Goal: Information Seeking & Learning: Learn about a topic

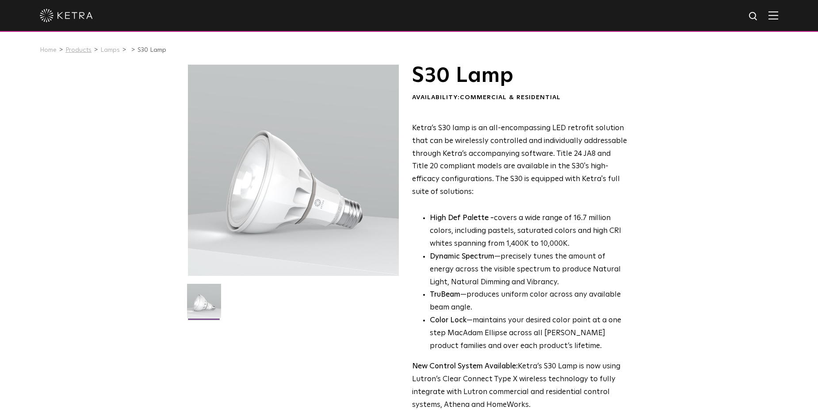
click at [81, 53] on link "Products" at bounding box center [78, 50] width 26 height 6
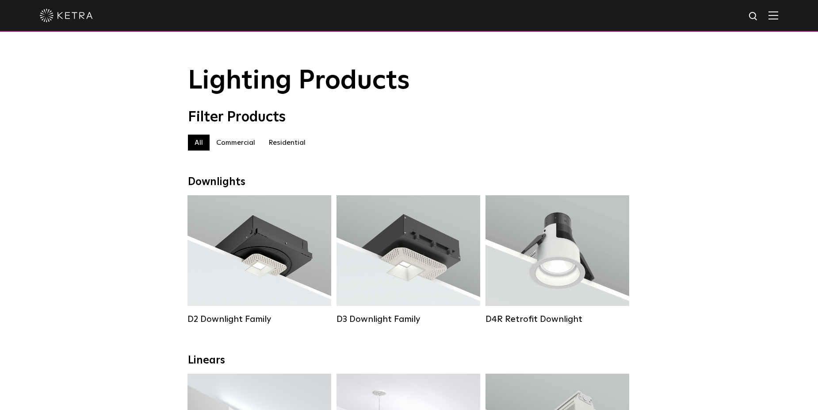
click at [276, 150] on label "Residential" at bounding box center [287, 142] width 50 height 16
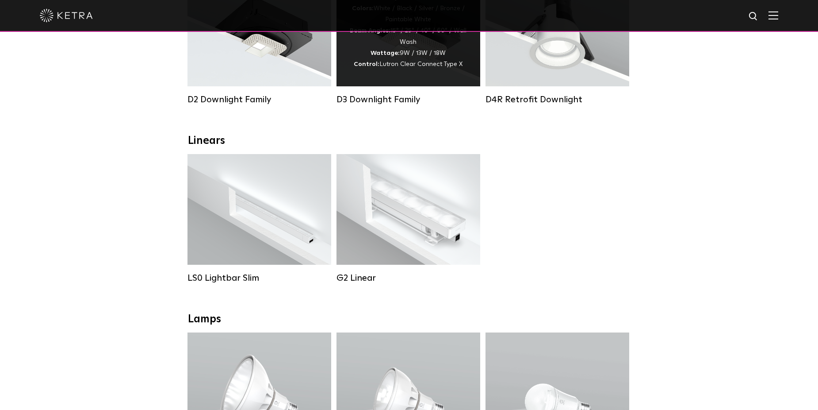
scroll to position [265, 0]
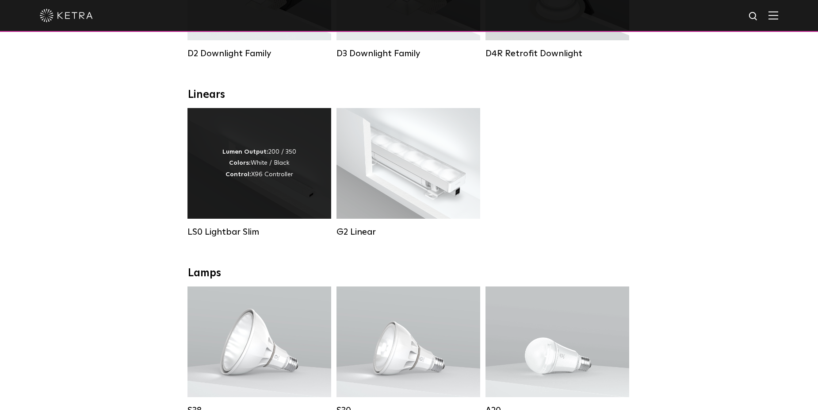
click at [196, 179] on div "Lumen Output: 200 / 350 Colors: White / Black Control: X96 Controller" at bounding box center [260, 163] width 144 height 111
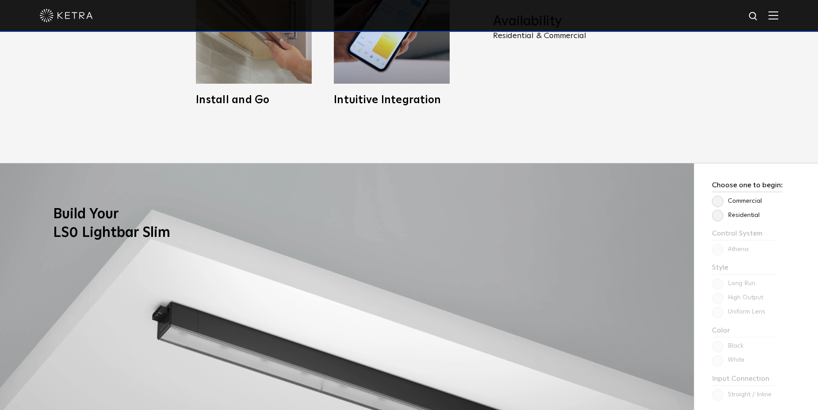
scroll to position [664, 0]
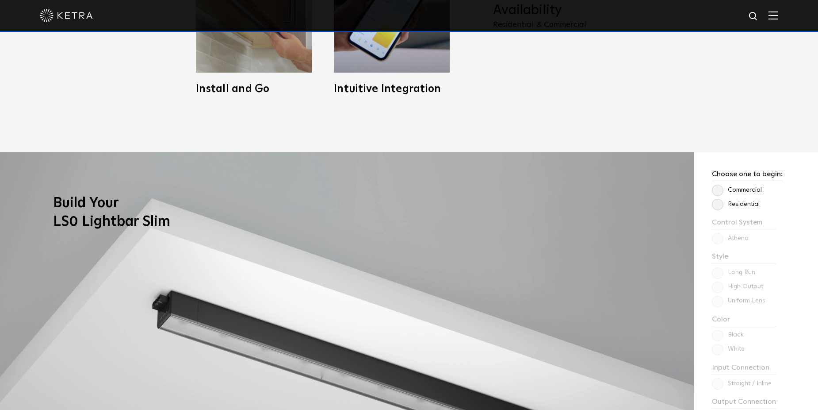
click at [719, 208] on label "Residential" at bounding box center [736, 204] width 48 height 8
click at [0, 0] on input "Residential" at bounding box center [0, 0] width 0 height 0
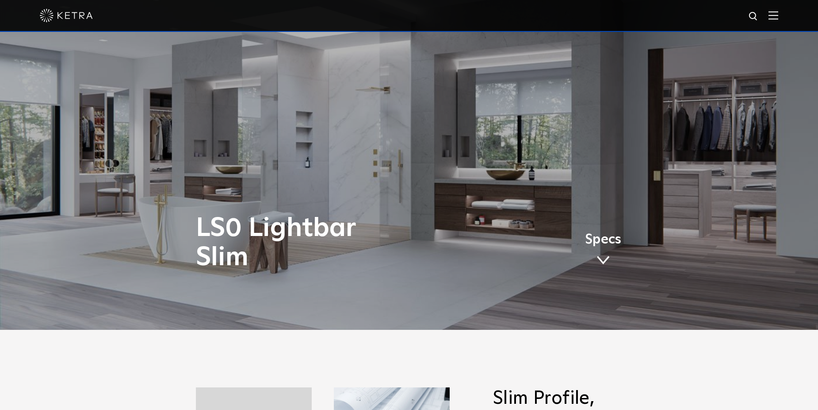
scroll to position [177, 0]
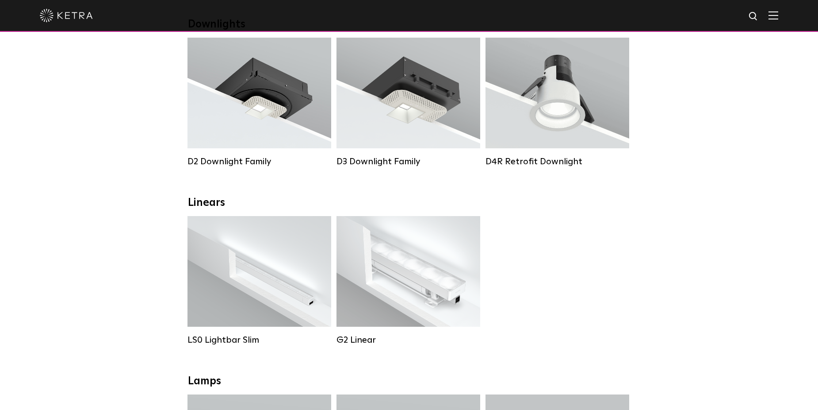
scroll to position [133, 0]
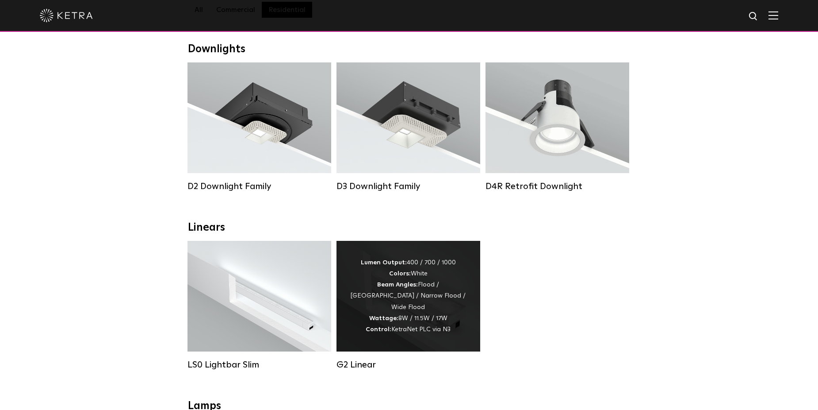
click at [379, 309] on div "Lumen Output: 400 / 700 / 1000 Colors: White Beam Angles: Flood / Graze / Narro…" at bounding box center [408, 296] width 117 height 78
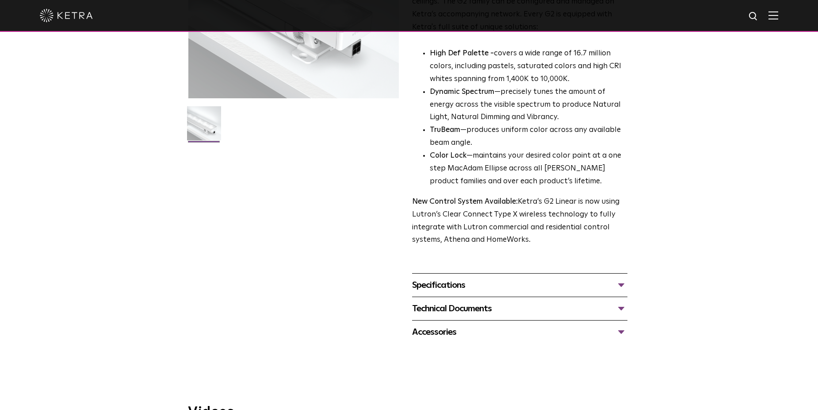
scroll to position [310, 0]
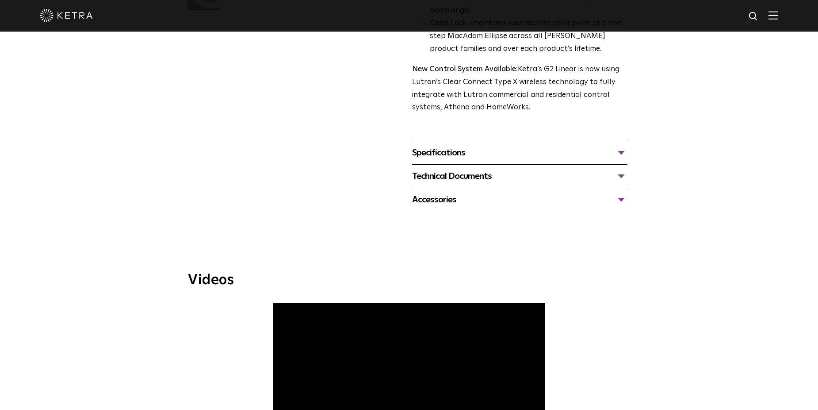
click at [523, 155] on div "Specifications" at bounding box center [519, 153] width 215 height 14
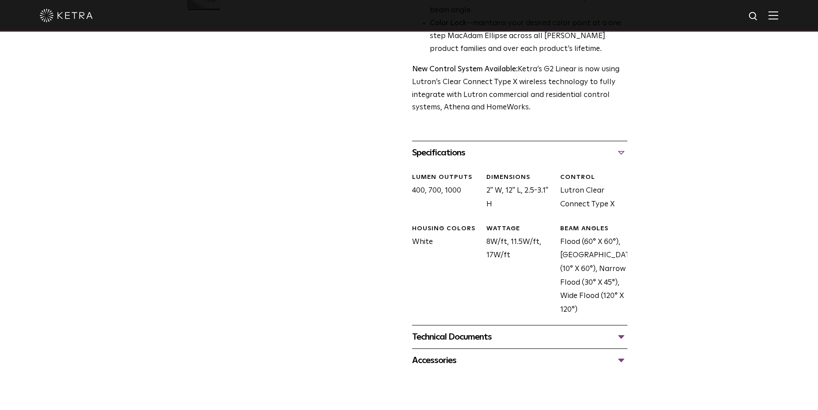
click at [464, 335] on div "Technical Documents" at bounding box center [519, 337] width 215 height 14
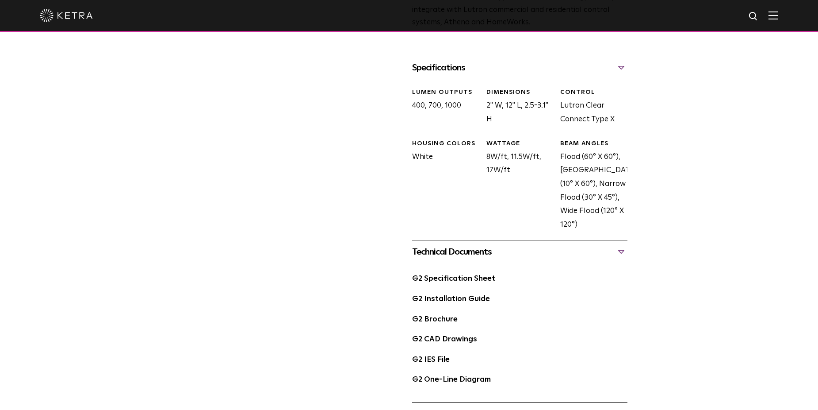
scroll to position [398, 0]
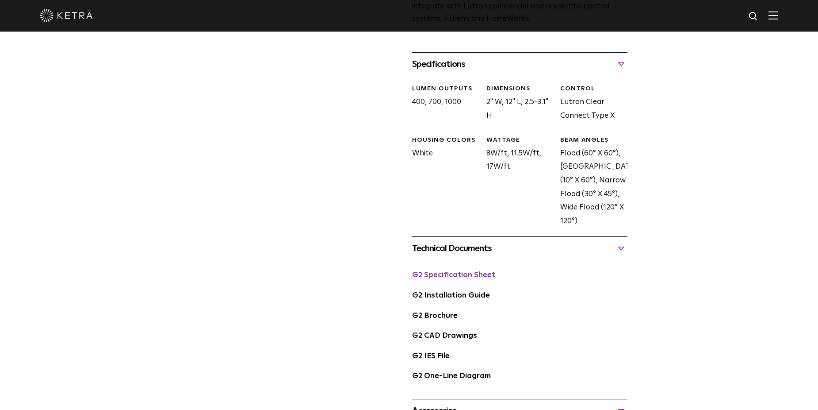
click at [468, 277] on link "G2 Specification Sheet" at bounding box center [453, 275] width 83 height 8
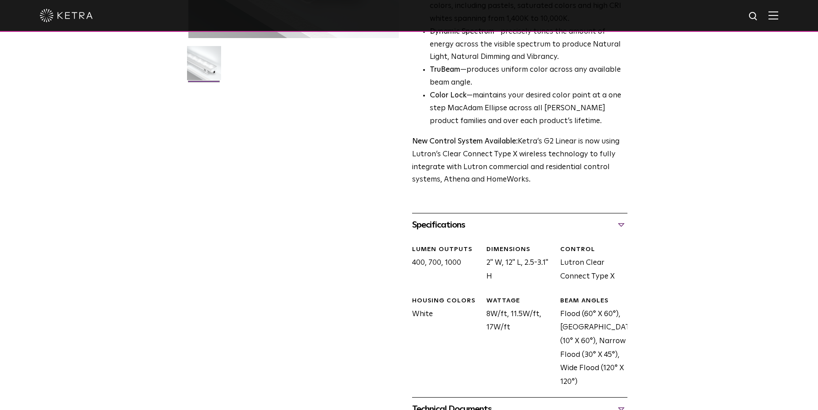
scroll to position [0, 0]
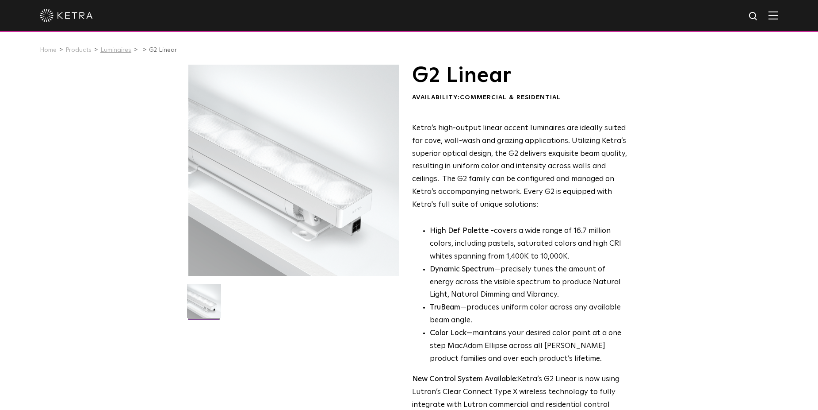
click at [123, 53] on link "Luminaires" at bounding box center [115, 50] width 31 height 6
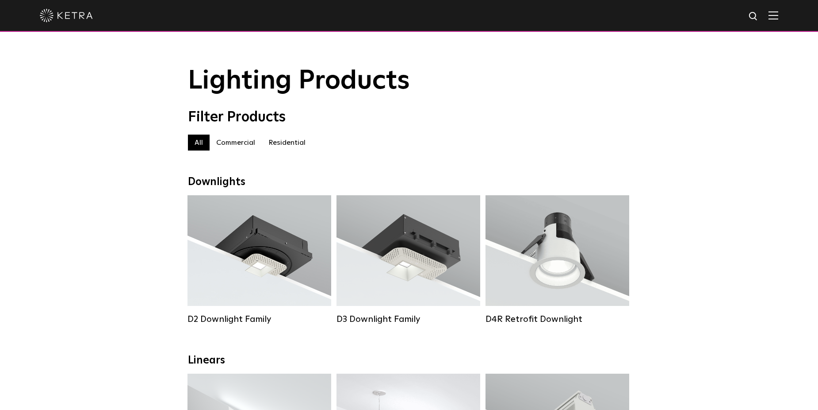
click at [284, 148] on label "Residential" at bounding box center [287, 142] width 50 height 16
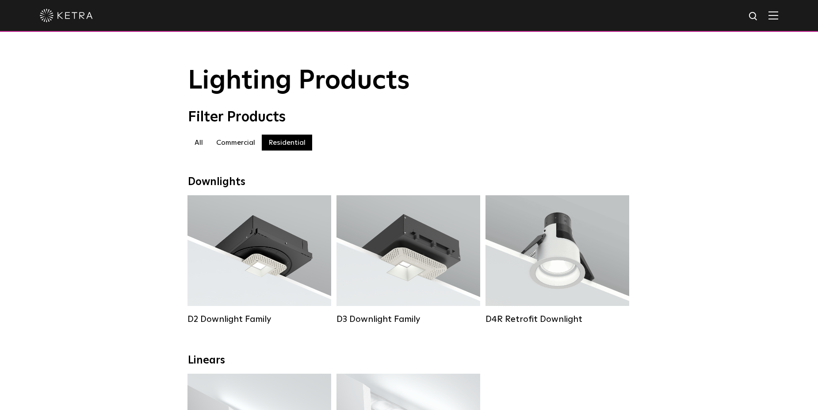
click at [200, 147] on label "All" at bounding box center [199, 142] width 22 height 16
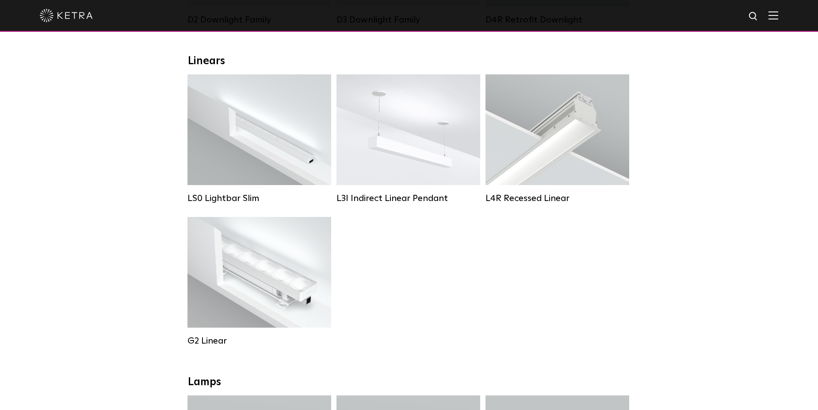
scroll to position [310, 0]
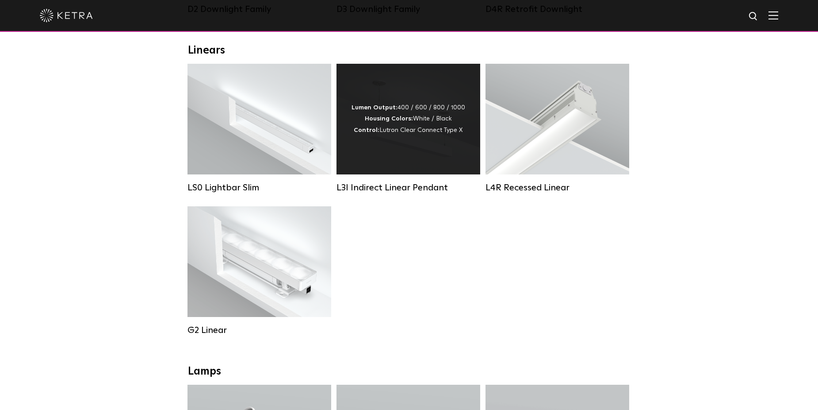
click at [433, 155] on div "Lumen Output: 400 / 600 / 800 / 1000 Housing Colors: White / Black Control: Lut…" at bounding box center [409, 119] width 144 height 111
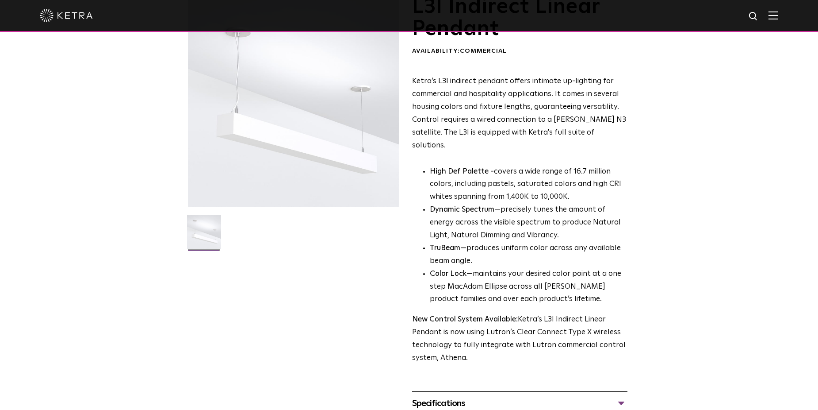
scroll to position [221, 0]
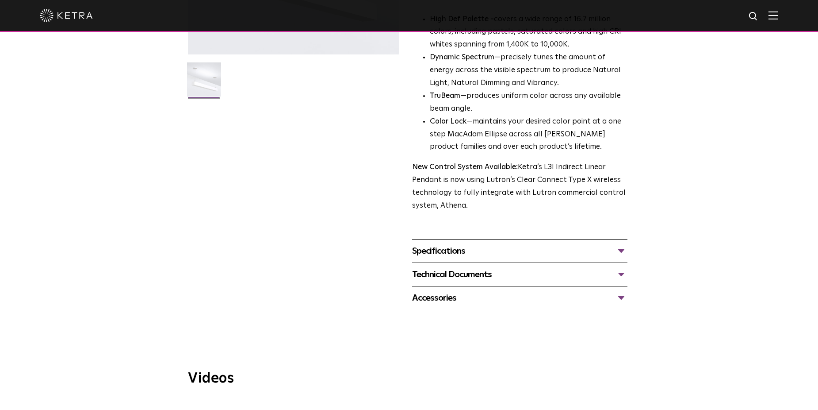
click at [456, 244] on div "Specifications" at bounding box center [519, 251] width 215 height 14
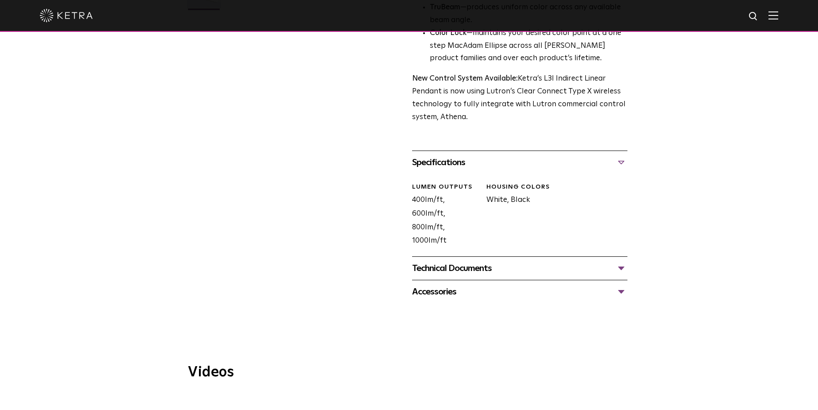
click at [454, 261] on div "Technical Documents" at bounding box center [519, 268] width 215 height 14
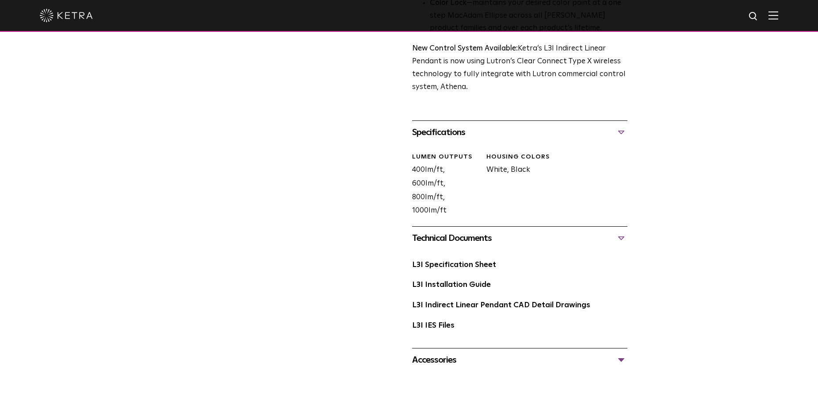
scroll to position [354, 0]
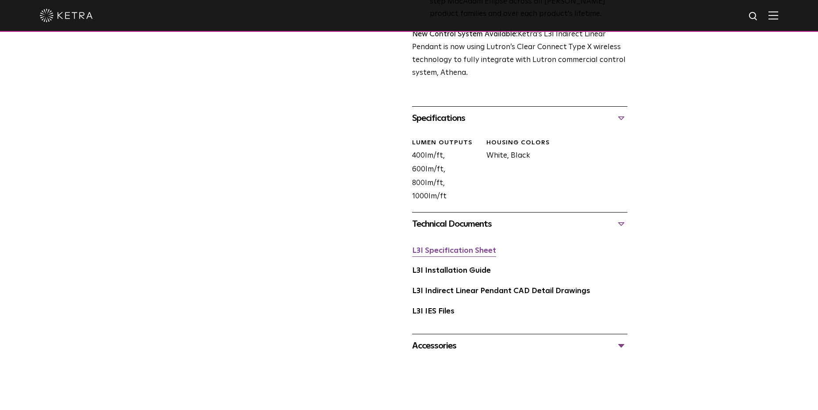
click at [454, 247] on link "L3I Specification Sheet" at bounding box center [454, 251] width 84 height 8
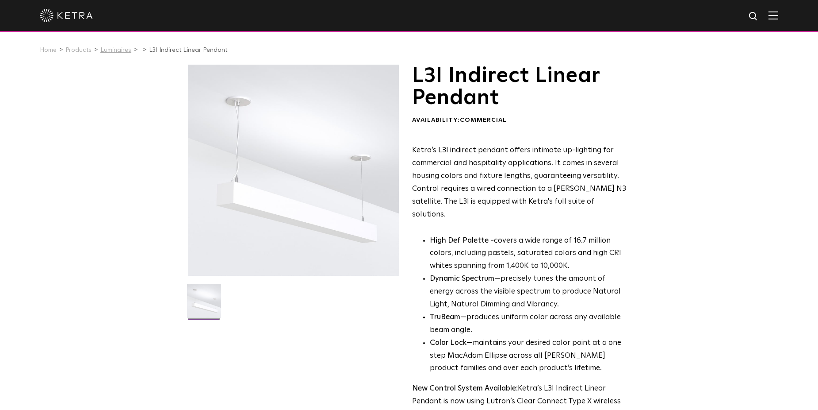
click at [119, 51] on link "Luminaires" at bounding box center [115, 50] width 31 height 6
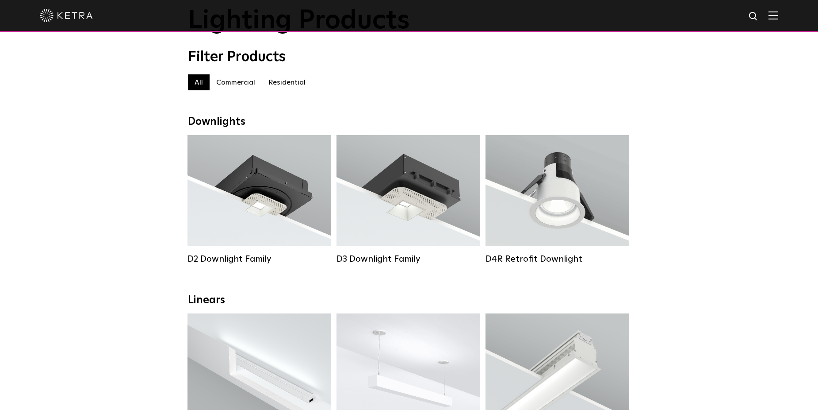
scroll to position [88, 0]
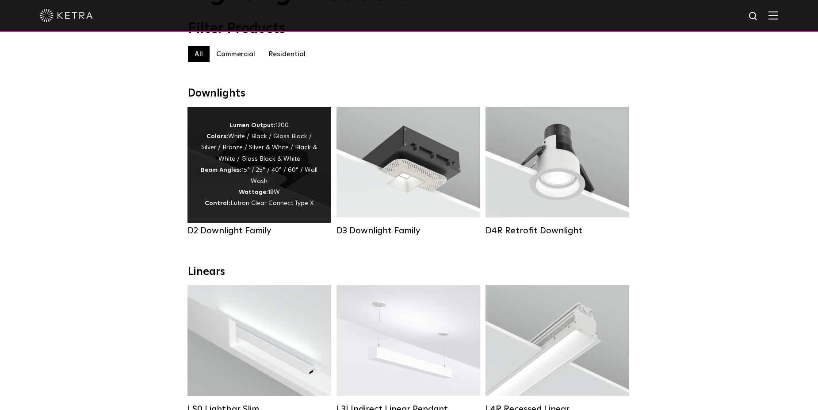
click at [234, 148] on div "Lumen Output: 1200 Colors: White / Black / Gloss Black / Silver / Bronze / Silv…" at bounding box center [259, 164] width 117 height 89
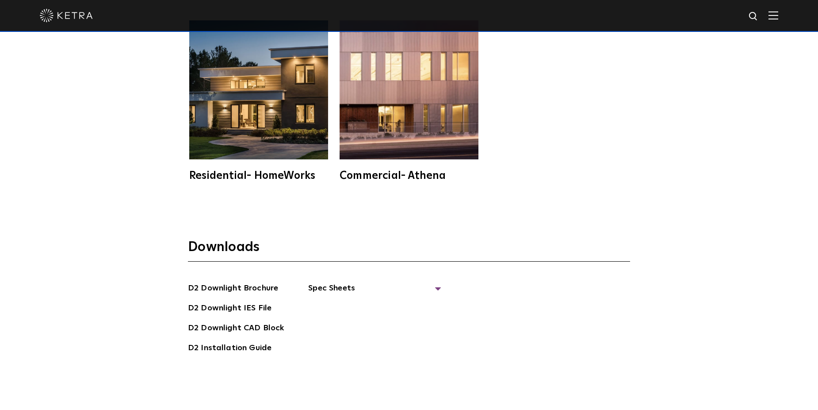
scroll to position [2521, 0]
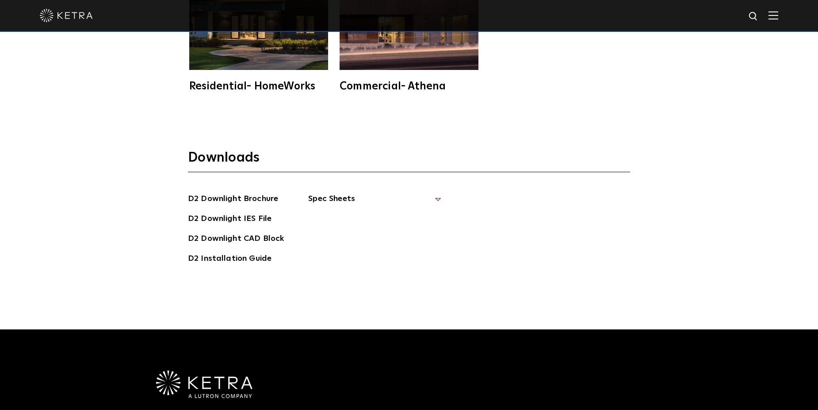
click at [327, 192] on span "Spec Sheets" at bounding box center [374, 201] width 133 height 19
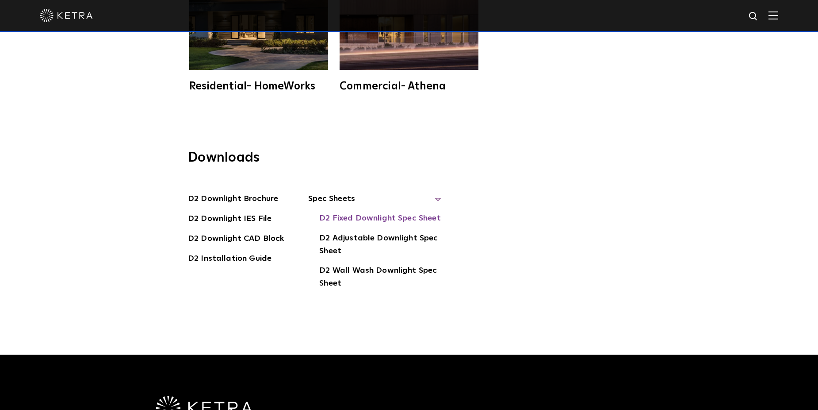
click at [386, 212] on link "D2 Fixed Downlight Spec Sheet" at bounding box center [379, 219] width 121 height 14
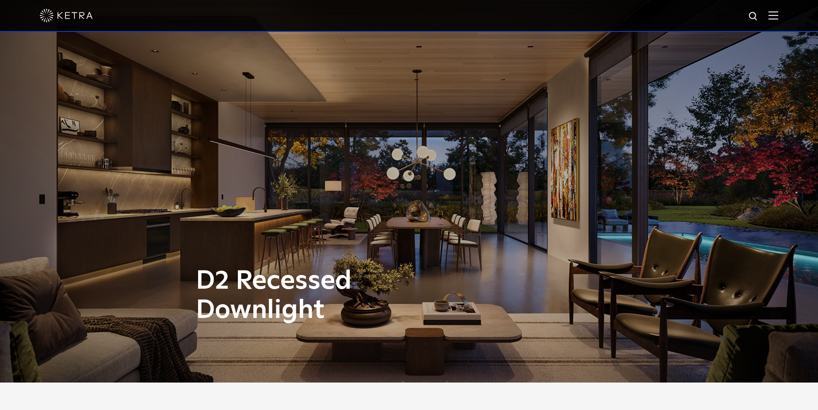
scroll to position [0, 0]
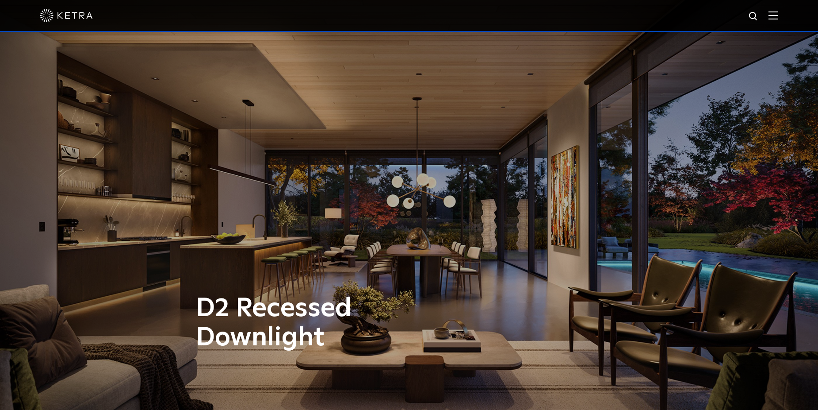
click at [80, 20] on img at bounding box center [66, 15] width 53 height 13
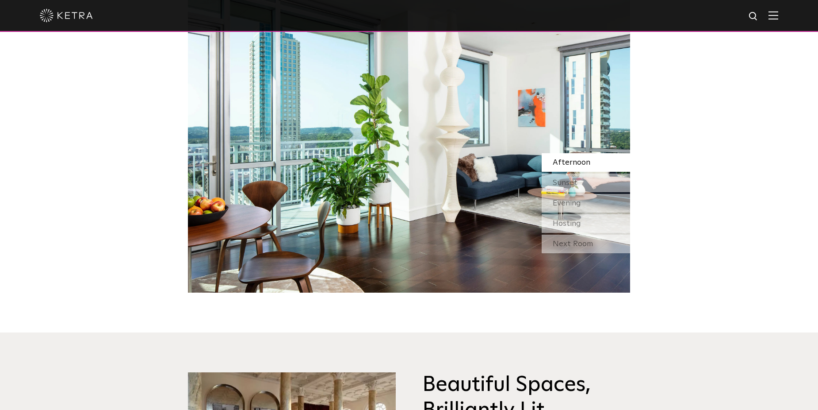
scroll to position [840, 0]
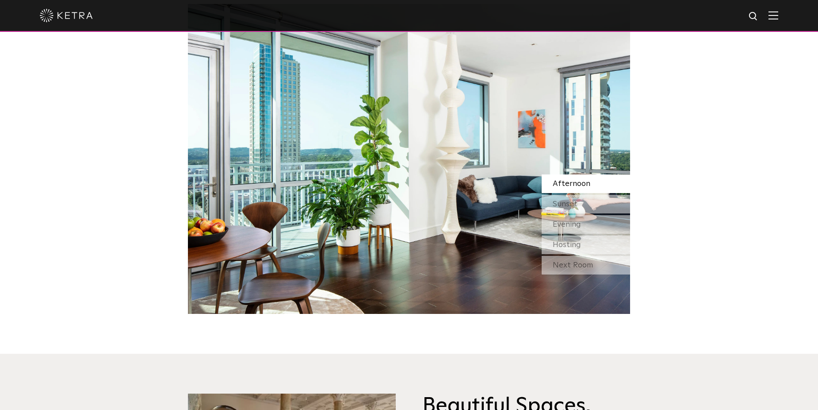
click at [779, 22] on div at bounding box center [409, 15] width 739 height 31
click at [779, 14] on img at bounding box center [774, 15] width 10 height 8
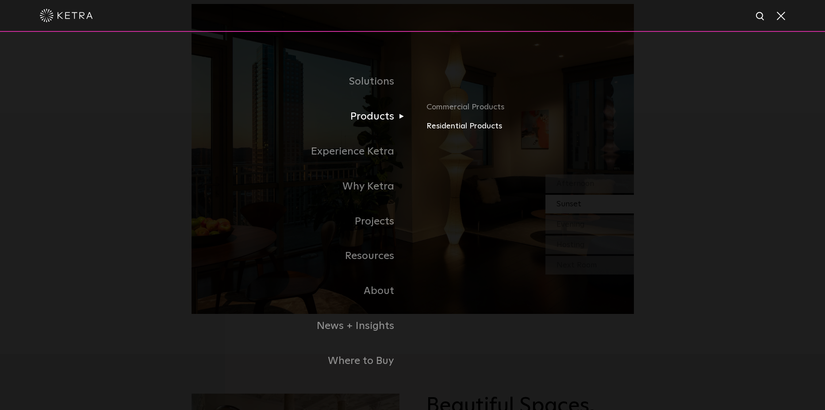
click at [453, 126] on link "Residential Products" at bounding box center [529, 126] width 207 height 13
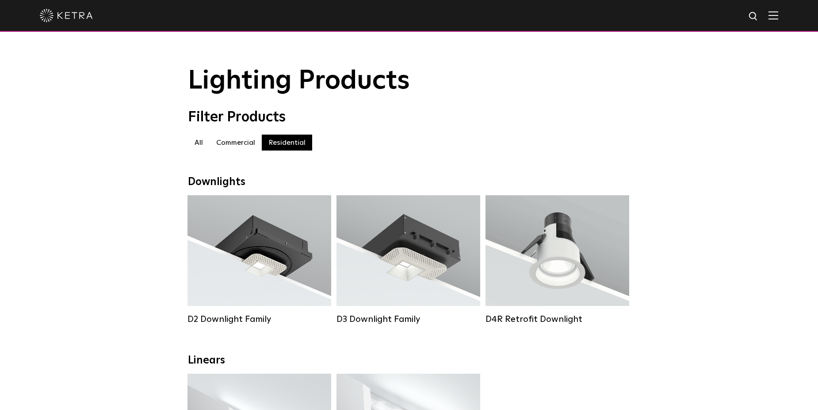
click at [201, 143] on label "All" at bounding box center [199, 142] width 22 height 16
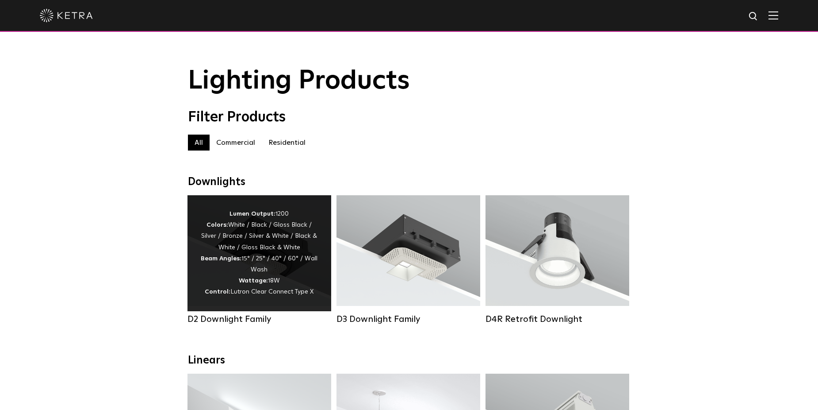
click at [247, 252] on div "Lumen Output: 1200 Colors: White / Black / Gloss Black / Silver / Bronze / Silv…" at bounding box center [259, 252] width 117 height 89
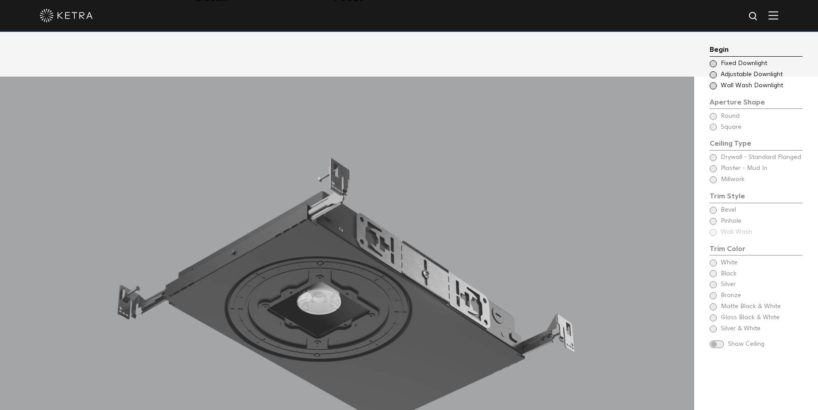
scroll to position [885, 0]
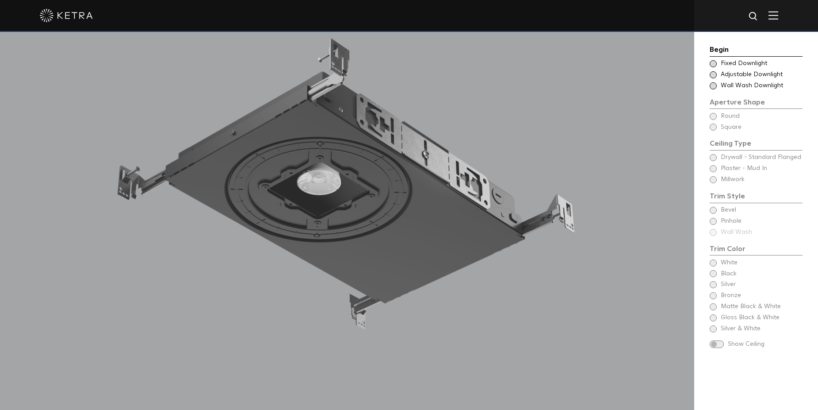
click at [712, 63] on span at bounding box center [713, 63] width 7 height 7
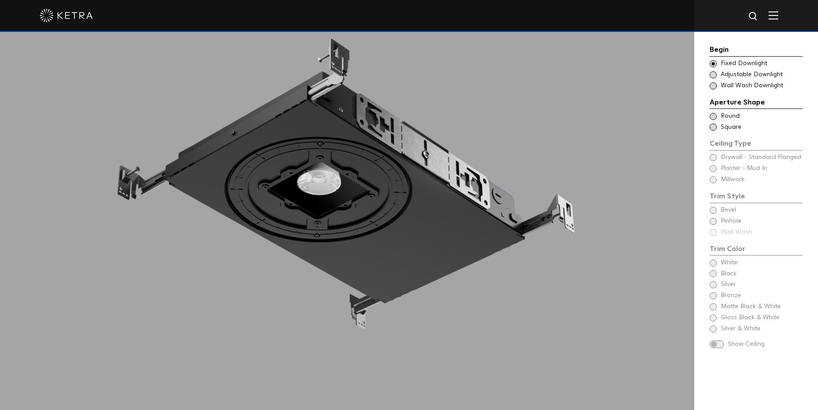
click at [708, 77] on div "Begin Choose Aperture Shape Fixed Downlight Choose Aperture Shape Adjustable Do…" at bounding box center [756, 194] width 124 height 475
click at [712, 75] on span at bounding box center [713, 74] width 7 height 7
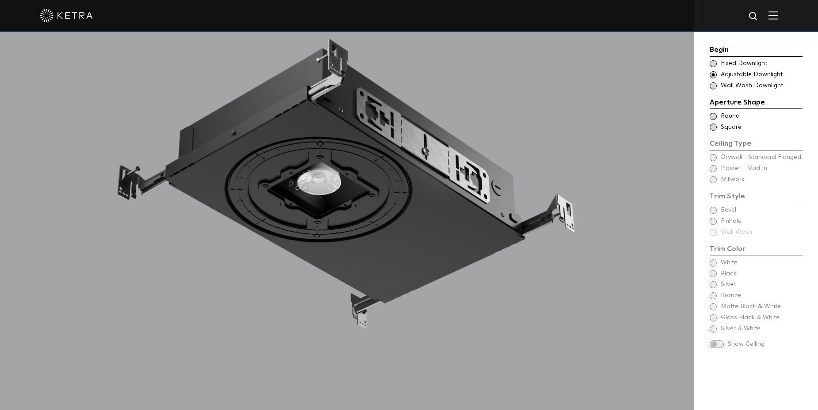
click at [713, 83] on span at bounding box center [713, 85] width 7 height 7
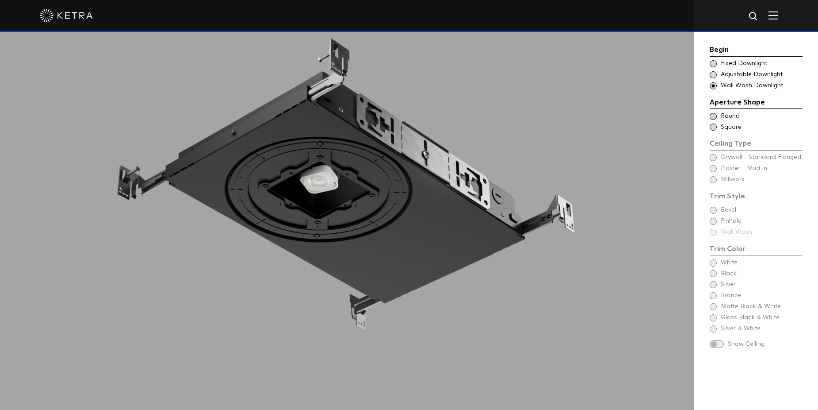
click at [713, 61] on span at bounding box center [713, 63] width 7 height 7
click at [711, 116] on span at bounding box center [713, 116] width 7 height 7
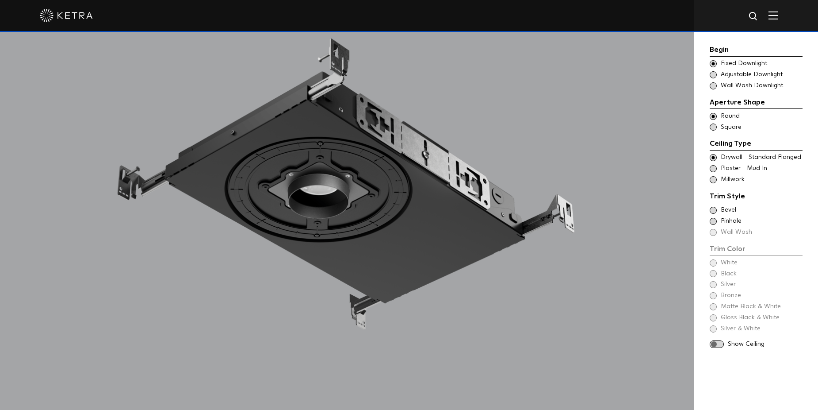
click at [713, 127] on span at bounding box center [713, 126] width 7 height 7
click at [715, 177] on span at bounding box center [713, 179] width 7 height 7
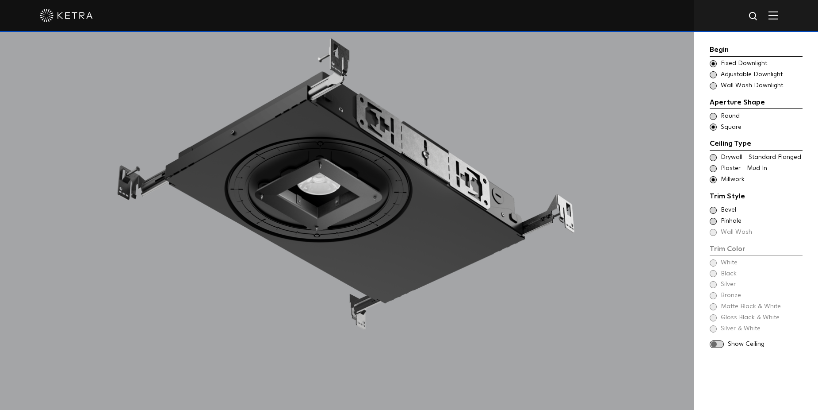
click at [715, 168] on span at bounding box center [713, 168] width 7 height 7
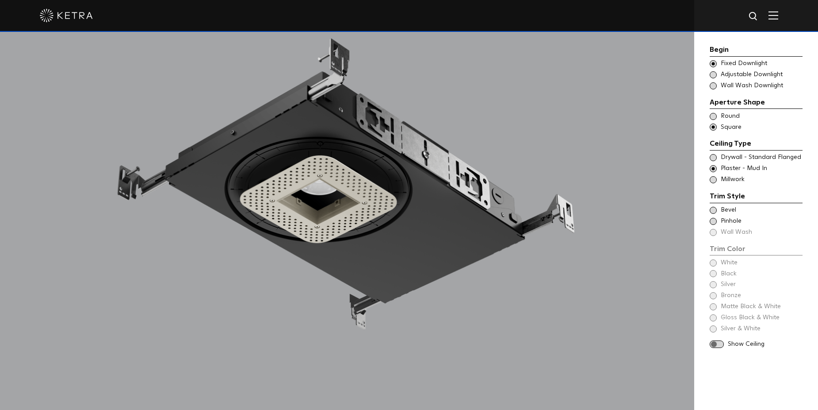
click at [713, 156] on span at bounding box center [713, 157] width 7 height 7
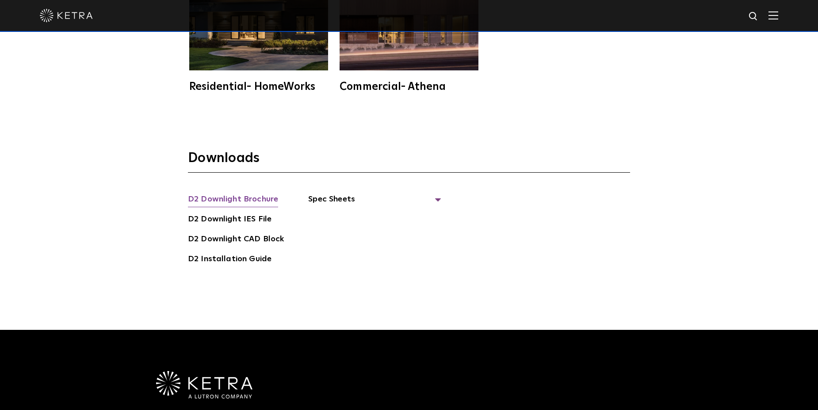
scroll to position [2521, 0]
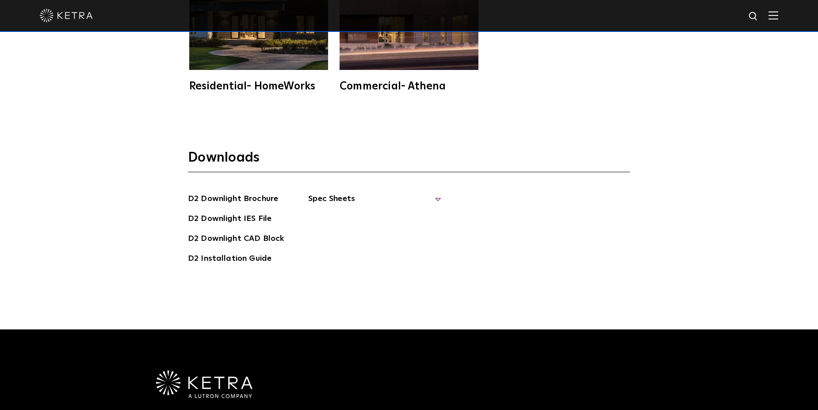
click at [345, 192] on span "Spec Sheets" at bounding box center [374, 201] width 133 height 19
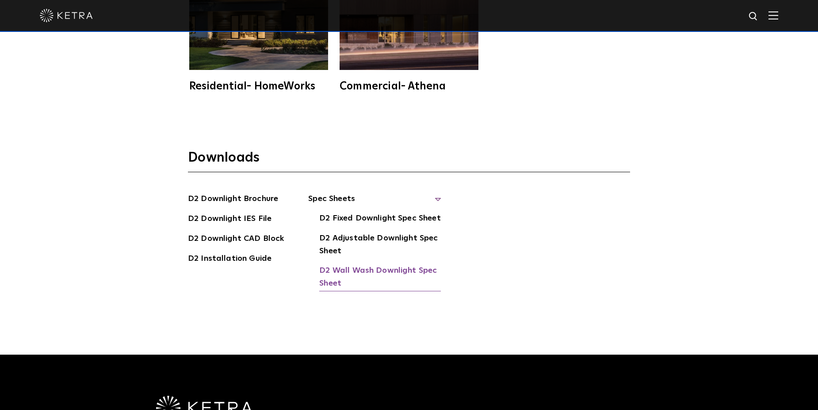
click at [393, 264] on link "D2 Wall Wash Downlight Spec Sheet" at bounding box center [380, 277] width 122 height 27
click at [336, 232] on link "D2 Adjustable Downlight Spec Sheet" at bounding box center [380, 245] width 122 height 27
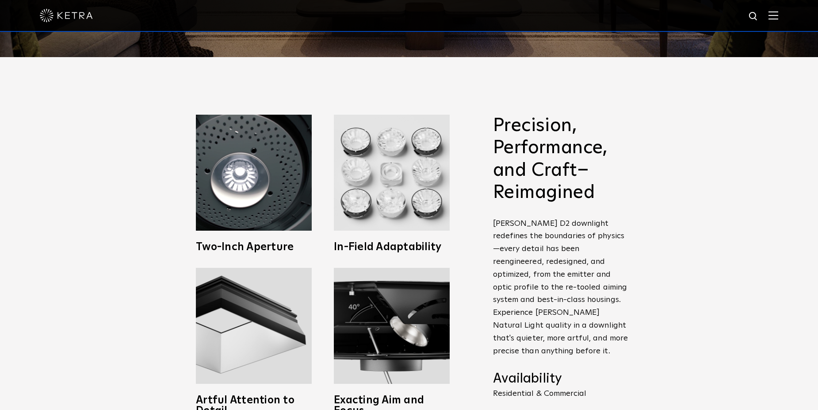
scroll to position [354, 0]
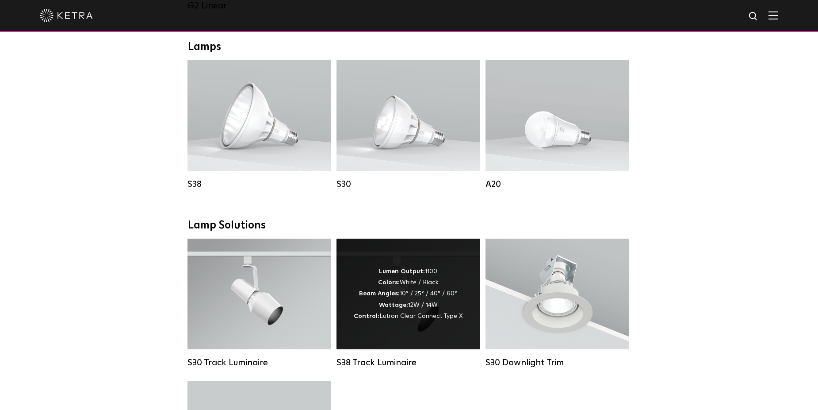
scroll to position [664, 0]
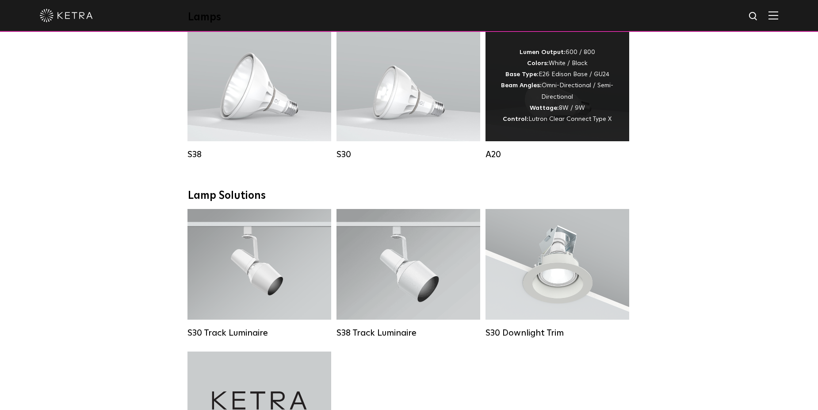
click at [527, 115] on div "Lumen Output: 600 / 800 Colors: White / Black Base Type: E26 Edison Base / GU24…" at bounding box center [557, 86] width 117 height 78
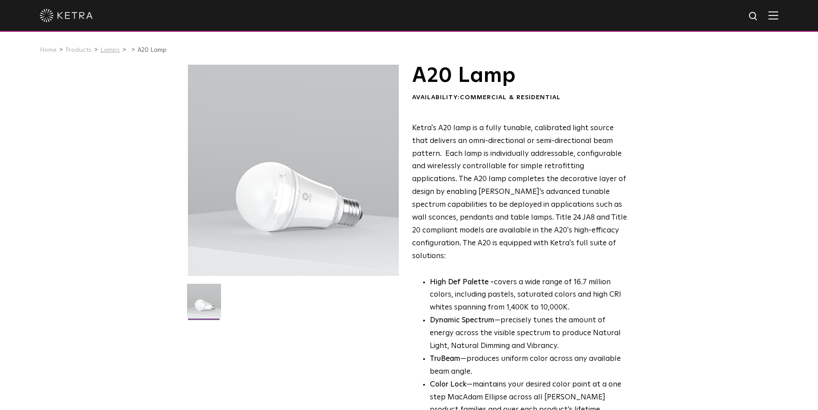
click at [105, 49] on link "Lamps" at bounding box center [109, 50] width 19 height 6
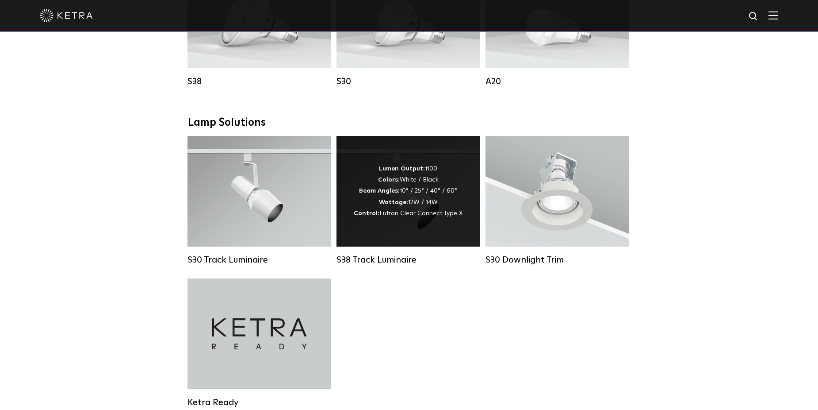
scroll to position [737, 0]
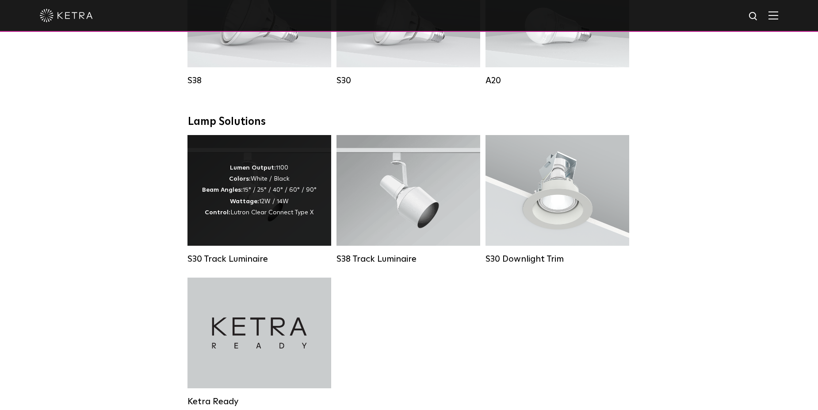
click at [254, 191] on div "Lumen Output: 1100 Colors: White / Black Beam Angles: 15° / 25° / 40° / 60° / 9…" at bounding box center [259, 190] width 115 height 56
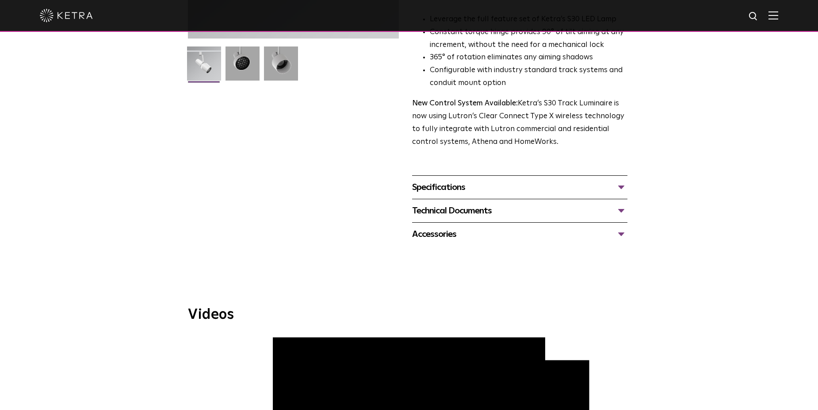
scroll to position [265, 0]
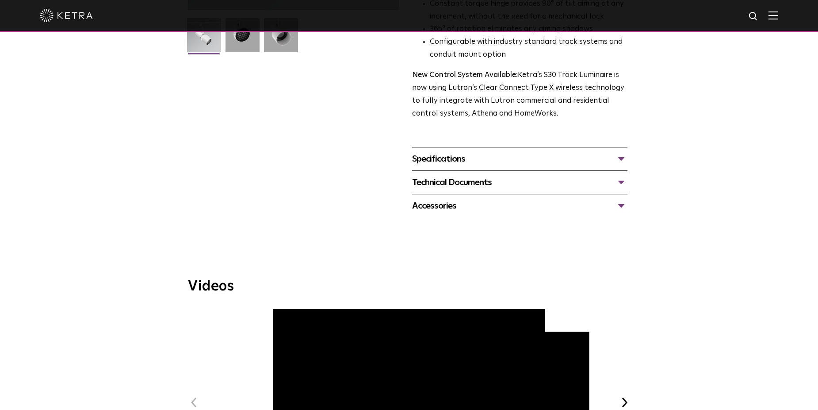
click at [468, 152] on div "Specifications" at bounding box center [519, 159] width 215 height 14
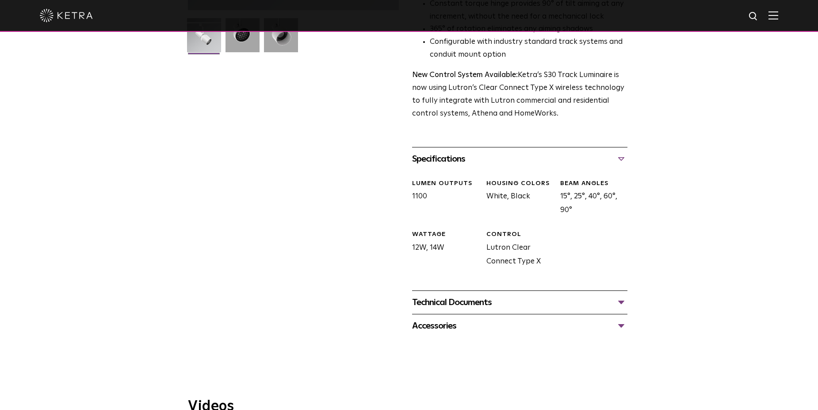
click at [448, 295] on div "Technical Documents" at bounding box center [519, 302] width 215 height 14
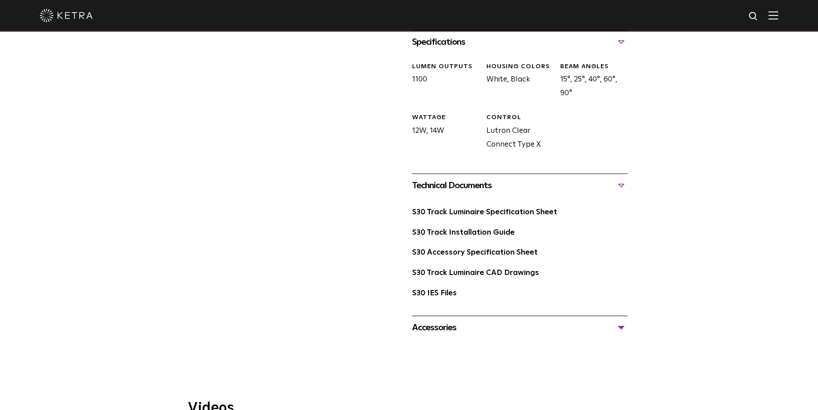
scroll to position [398, 0]
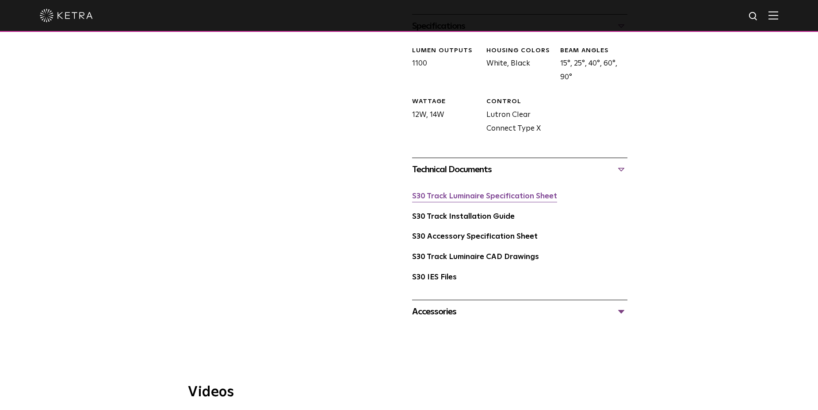
click at [486, 192] on link "S30 Track Luminaire Specification Sheet" at bounding box center [484, 196] width 145 height 8
